Goal: Task Accomplishment & Management: Manage account settings

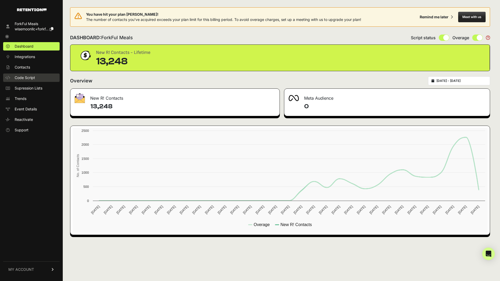
click at [30, 76] on span "Code Script" at bounding box center [25, 77] width 20 height 5
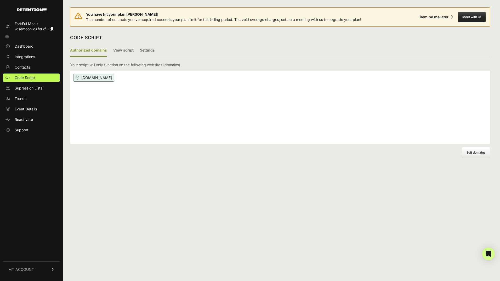
click at [153, 50] on ul "Authorized domains View script Settings" at bounding box center [280, 50] width 420 height 13
click at [147, 50] on label "Settings" at bounding box center [147, 50] width 15 height 12
click at [0, 0] on input "Settings" at bounding box center [0, 0] width 0 height 0
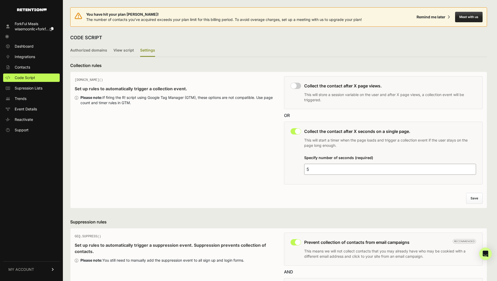
click at [297, 132] on input "checkbox" at bounding box center [295, 131] width 10 height 6
checkbox input "false"
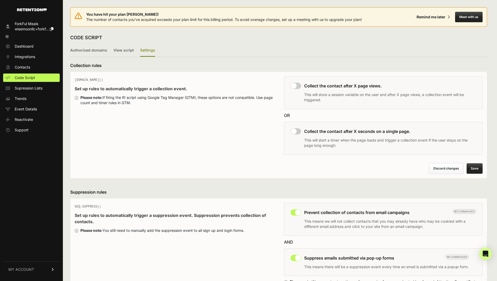
click at [478, 168] on button "Save" at bounding box center [474, 168] width 16 height 10
click at [8, 37] on icon at bounding box center [7, 37] width 4 height 4
